Goal: Navigation & Orientation: Understand site structure

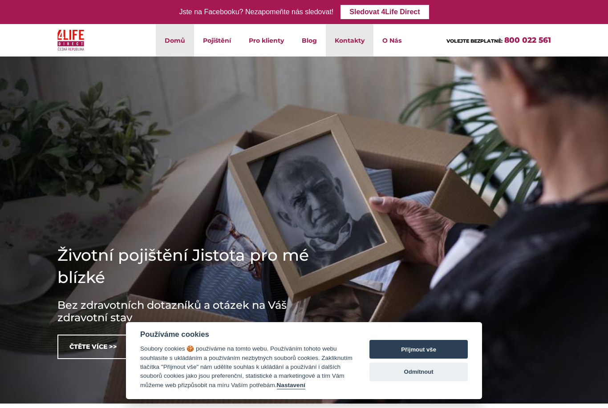
click at [353, 42] on link "Kontakty" at bounding box center [350, 40] width 48 height 33
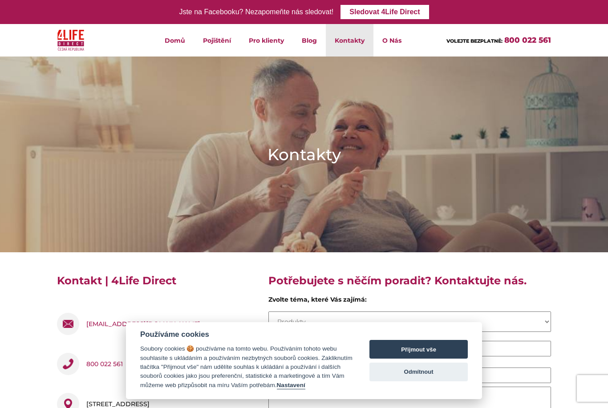
click at [402, 375] on button "Odmítnout" at bounding box center [419, 372] width 98 height 19
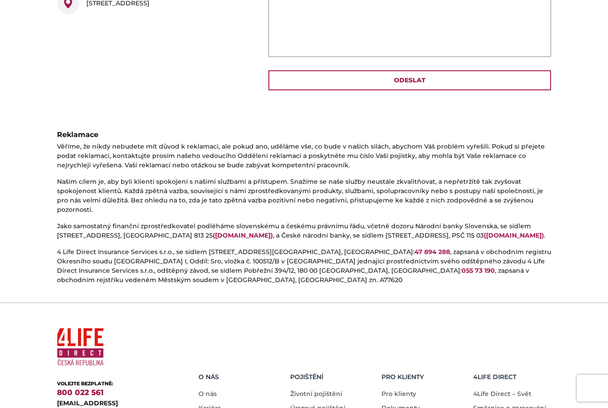
scroll to position [425, 0]
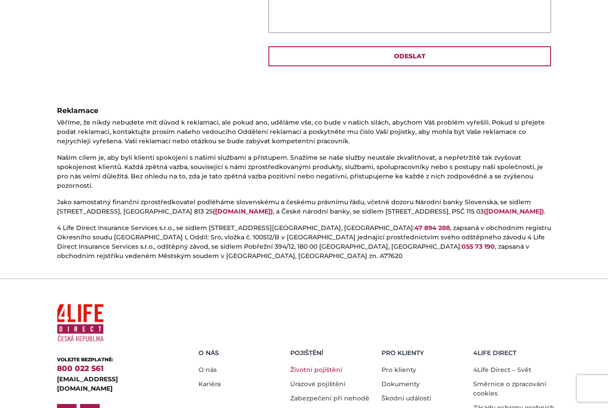
click at [331, 366] on link "Životní pojištění" at bounding box center [316, 370] width 52 height 8
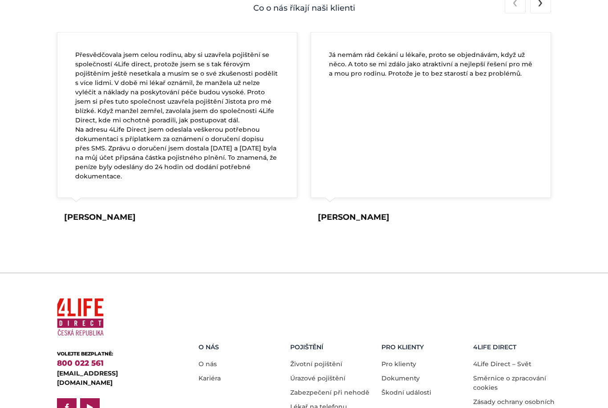
scroll to position [1661, 0]
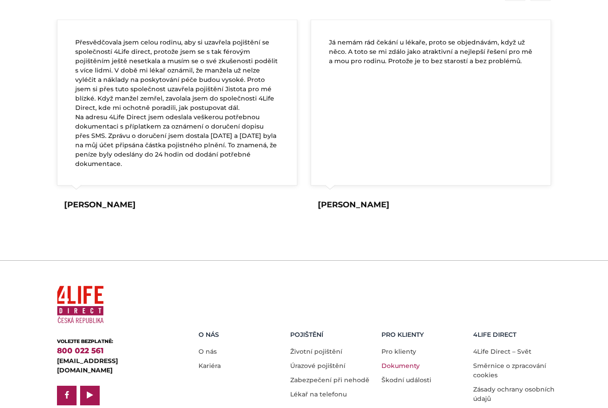
click at [407, 362] on link "Dokumenty" at bounding box center [401, 366] width 38 height 8
